Goal: Book appointment/travel/reservation

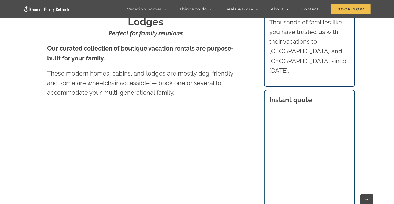
scroll to position [302, 0]
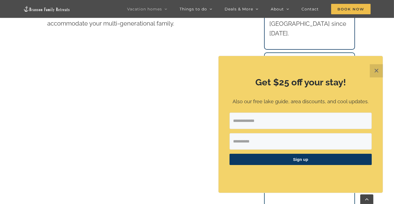
click at [376, 71] on button "✕" at bounding box center [376, 70] width 13 height 13
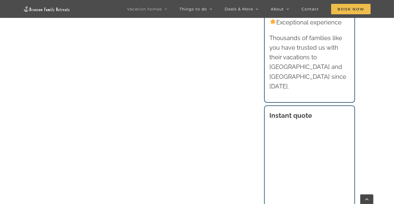
scroll to position [412, 0]
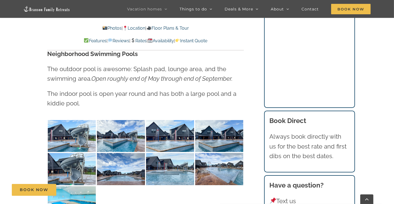
scroll to position [1209, 0]
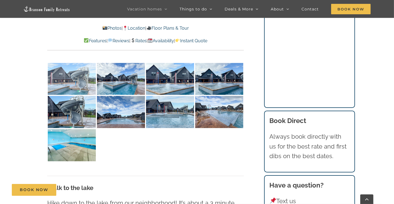
click at [71, 82] on img at bounding box center [72, 79] width 48 height 32
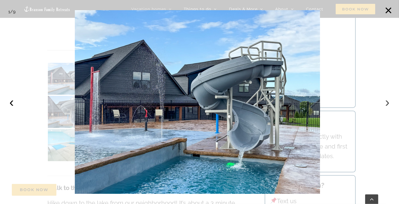
click at [386, 103] on button "›" at bounding box center [387, 102] width 12 height 12
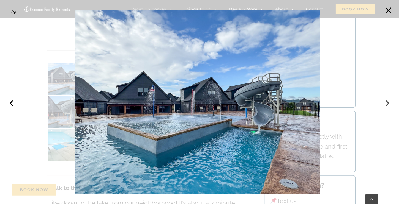
click at [386, 103] on button "›" at bounding box center [387, 102] width 12 height 12
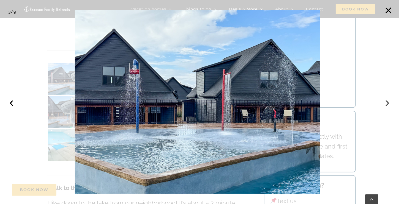
click at [386, 103] on button "›" at bounding box center [387, 102] width 12 height 12
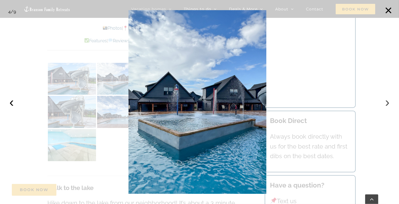
click at [386, 103] on button "›" at bounding box center [387, 102] width 12 height 12
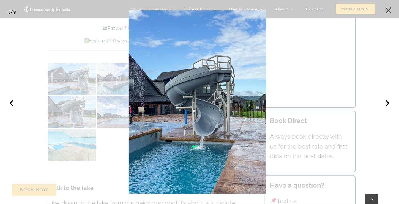
click at [388, 10] on button "×" at bounding box center [388, 10] width 12 height 12
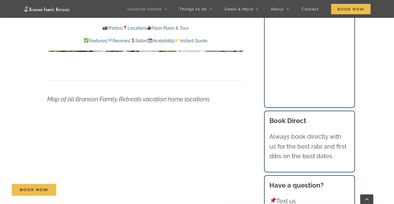
scroll to position [1787, 0]
